Goal: Information Seeking & Learning: Learn about a topic

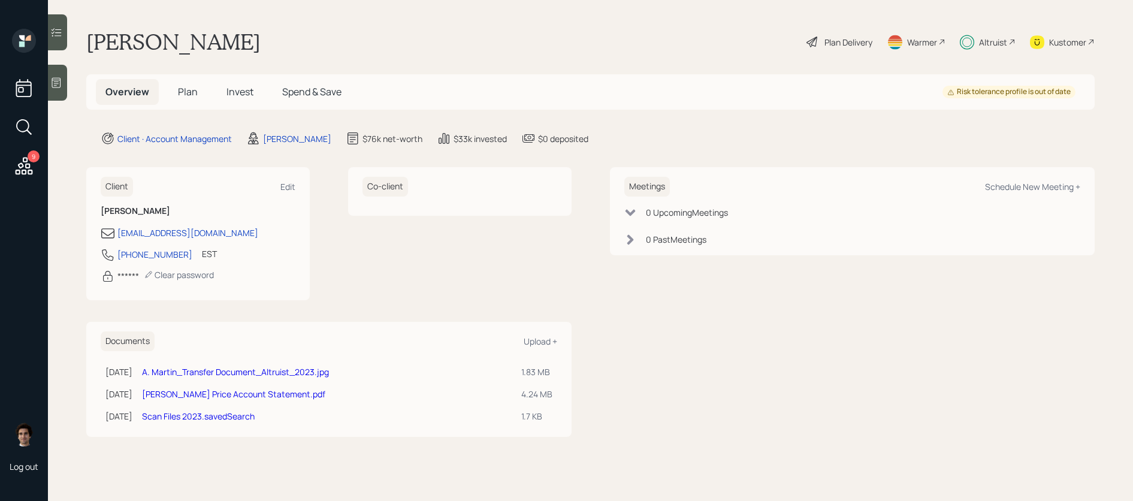
click at [229, 85] on span "Invest" at bounding box center [240, 91] width 27 height 13
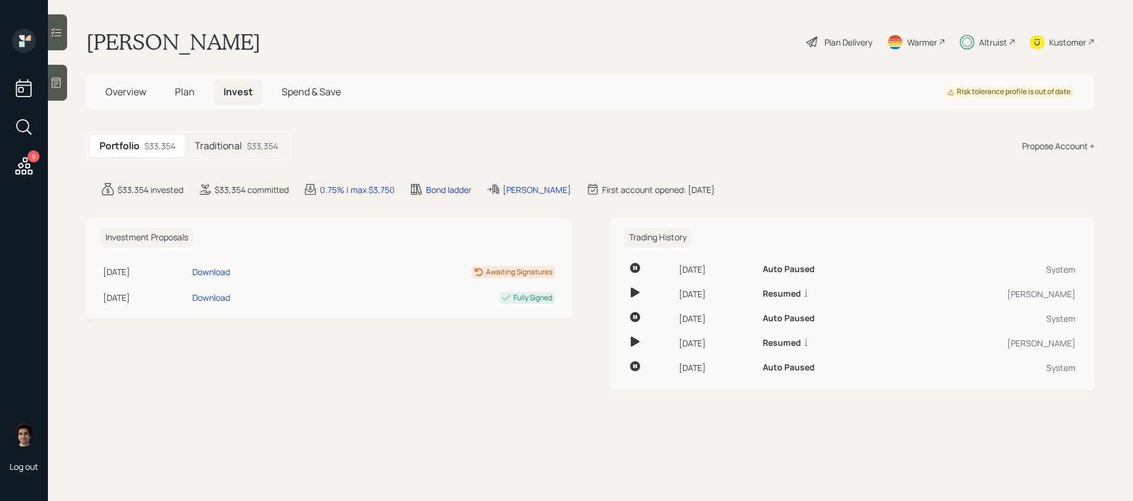
click at [258, 150] on div "$33,354" at bounding box center [262, 146] width 31 height 13
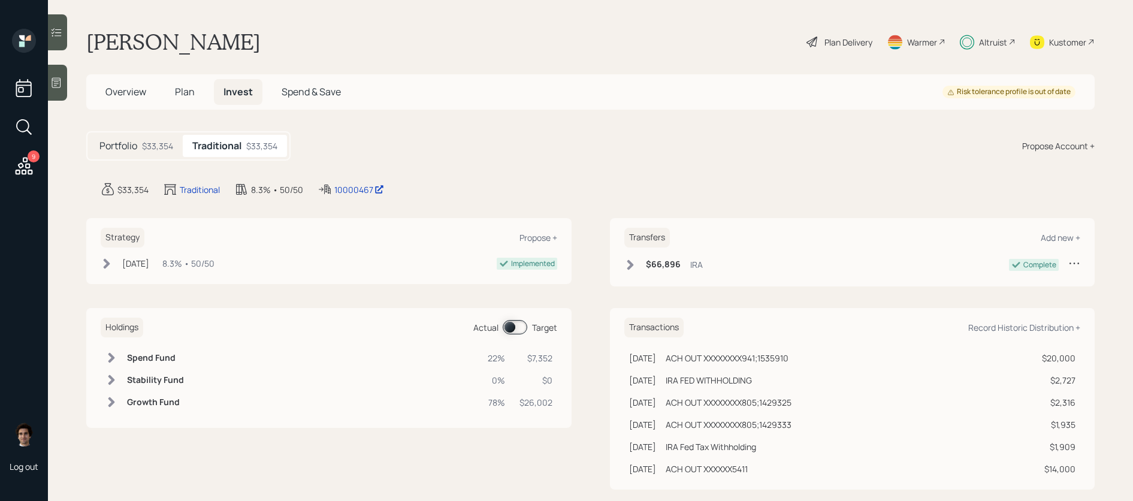
click at [385, 179] on main "[PERSON_NAME] Plan Delivery Warmer Altruist Kustomer Overview Plan Invest Spend…" at bounding box center [590, 250] width 1085 height 501
click at [361, 185] on div "10000467" at bounding box center [359, 189] width 50 height 13
click at [1069, 41] on div "Kustomer" at bounding box center [1067, 42] width 37 height 13
click at [205, 98] on div "Overview Plan Invest Spend & Save" at bounding box center [223, 92] width 255 height 26
click at [192, 96] on span "Plan" at bounding box center [185, 91] width 20 height 13
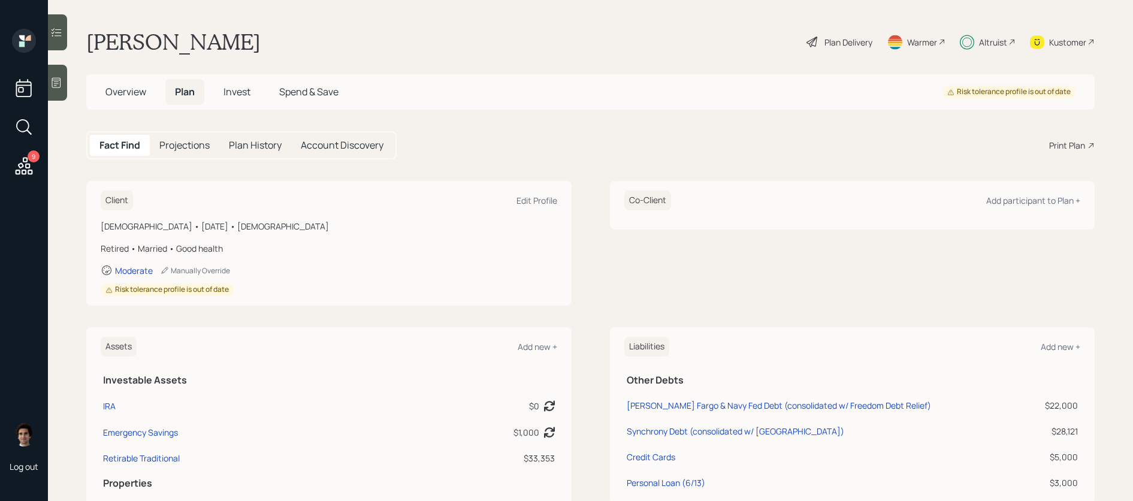
click at [243, 95] on span "Invest" at bounding box center [237, 91] width 27 height 13
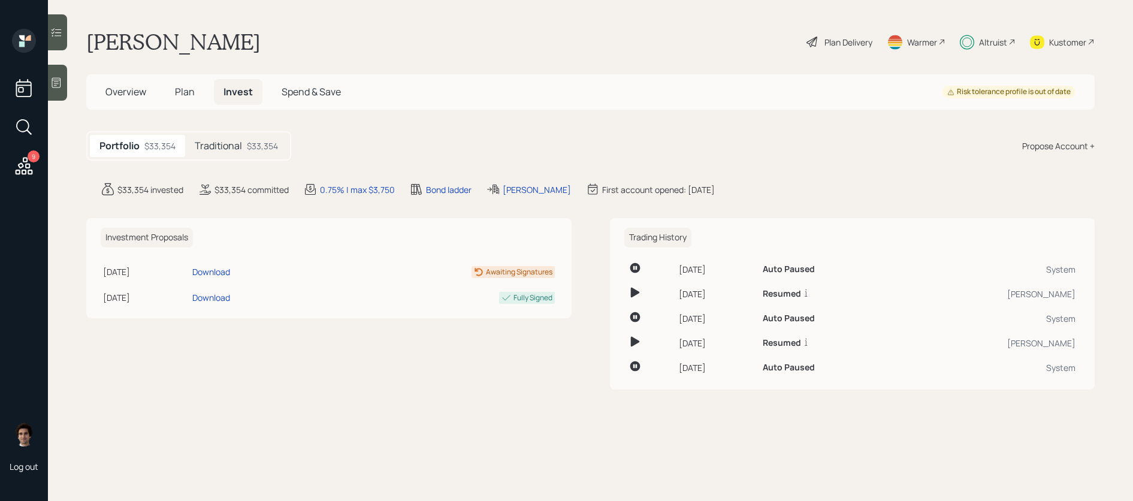
click at [272, 143] on div "$33,354" at bounding box center [262, 146] width 31 height 13
